Goal: Connect with others: Connect with others

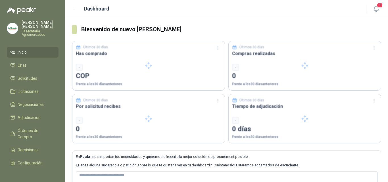
click at [28, 53] on li "Inicio" at bounding box center [32, 52] width 45 height 6
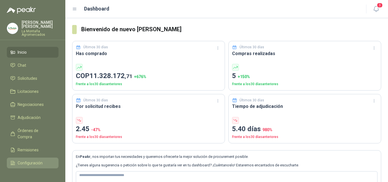
click at [26, 160] on span "Configuración" at bounding box center [30, 163] width 25 height 6
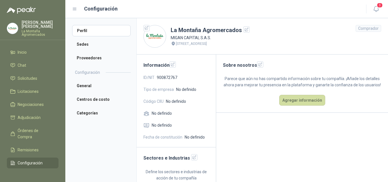
scroll to position [22, 0]
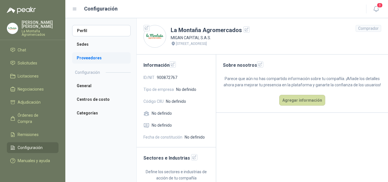
click at [91, 55] on li "Proveedores" at bounding box center [101, 57] width 59 height 11
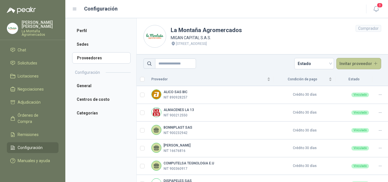
click at [372, 64] on button "Invitar proveedor" at bounding box center [359, 63] width 45 height 11
click at [377, 64] on div "**********" at bounding box center [194, 91] width 388 height 182
click at [375, 63] on button "Invitar proveedor" at bounding box center [359, 63] width 45 height 11
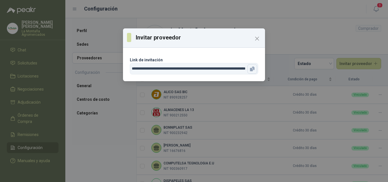
click at [252, 70] on icon "button" at bounding box center [251, 69] width 3 height 3
